Goal: Task Accomplishment & Management: Use online tool/utility

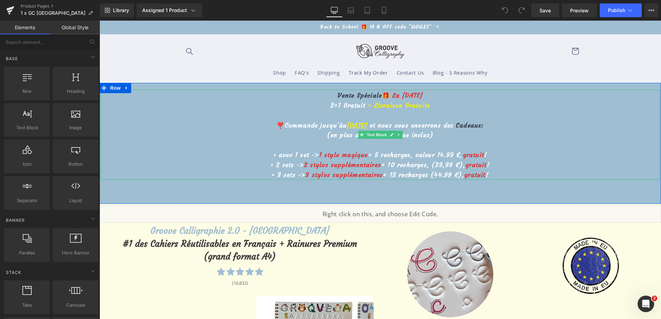
click at [347, 122] on u "[DATE]" at bounding box center [357, 125] width 21 height 8
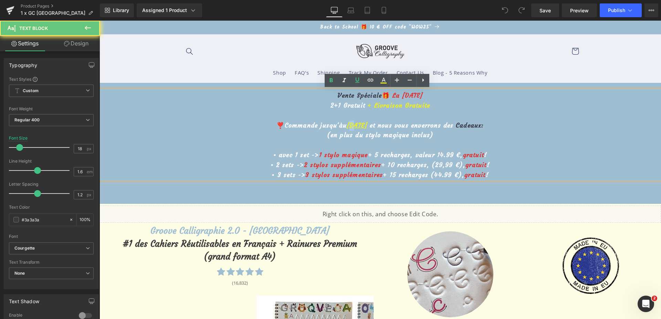
click at [347, 123] on u "[DATE]" at bounding box center [357, 125] width 21 height 8
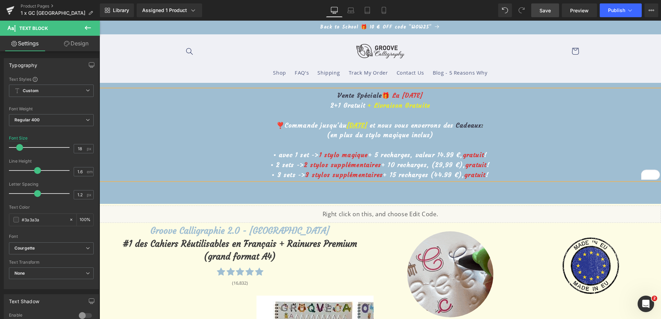
click at [549, 10] on span "Save" at bounding box center [544, 10] width 11 height 7
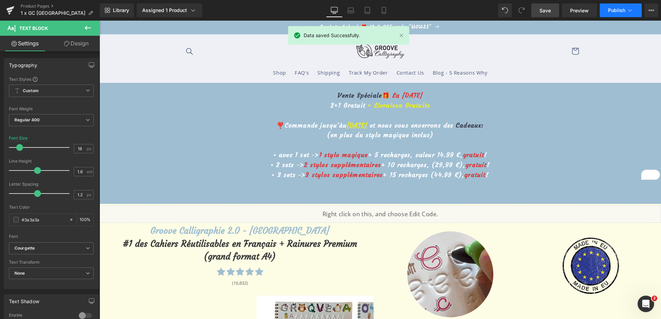
click at [626, 14] on button "Publish" at bounding box center [620, 10] width 42 height 14
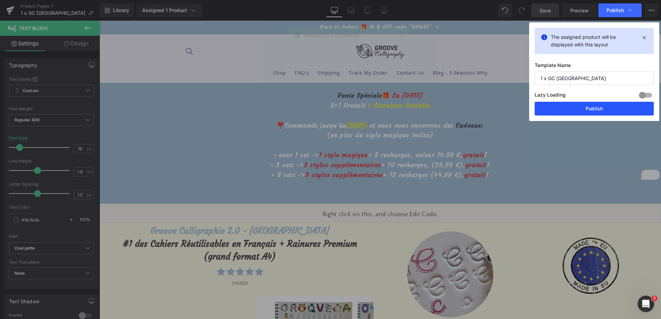
click at [569, 114] on button "Publish" at bounding box center [593, 109] width 119 height 14
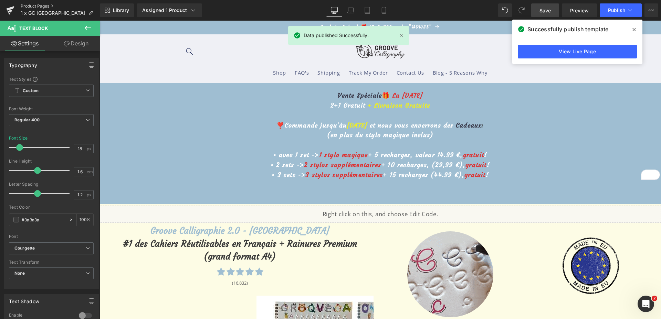
click at [29, 6] on link "Product Pages" at bounding box center [60, 6] width 79 height 6
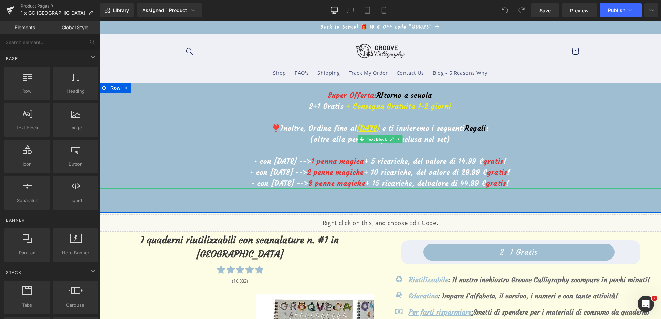
click at [357, 126] on u "18 settembre" at bounding box center [368, 128] width 23 height 9
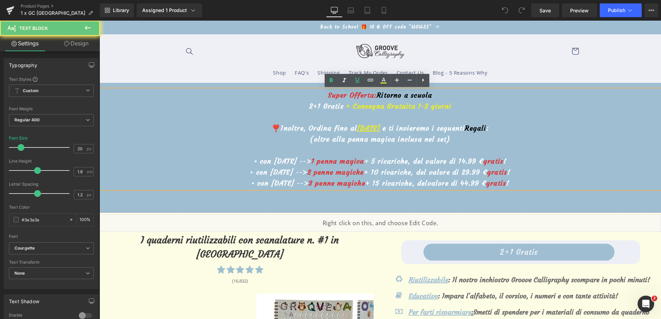
click at [357, 129] on u "18 settembre" at bounding box center [368, 128] width 23 height 9
